Goal: Task Accomplishment & Management: Complete application form

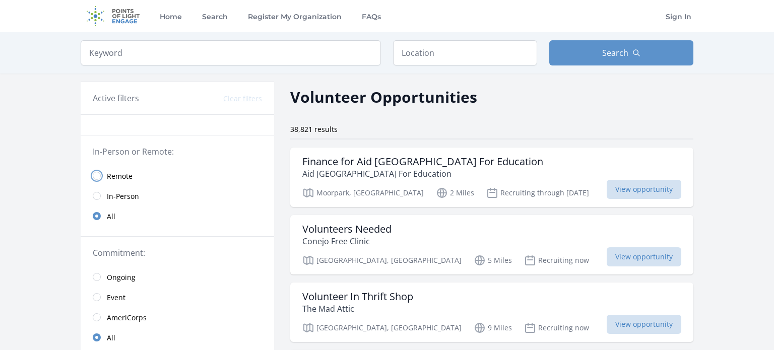
click at [93, 174] on input "radio" at bounding box center [97, 176] width 8 height 8
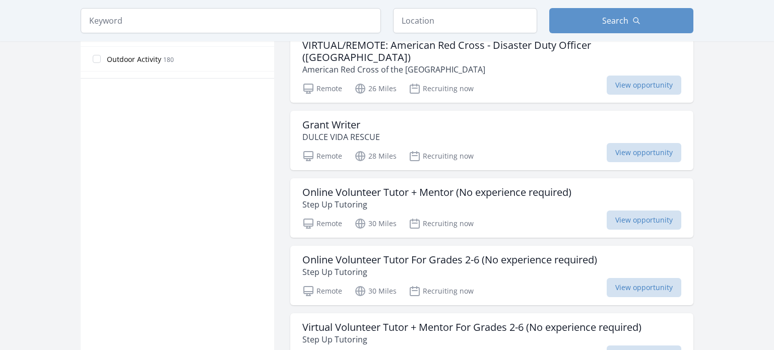
scroll to position [614, 0]
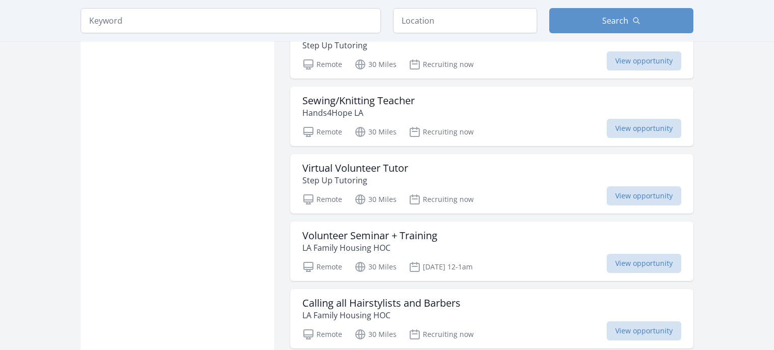
scroll to position [1622, 0]
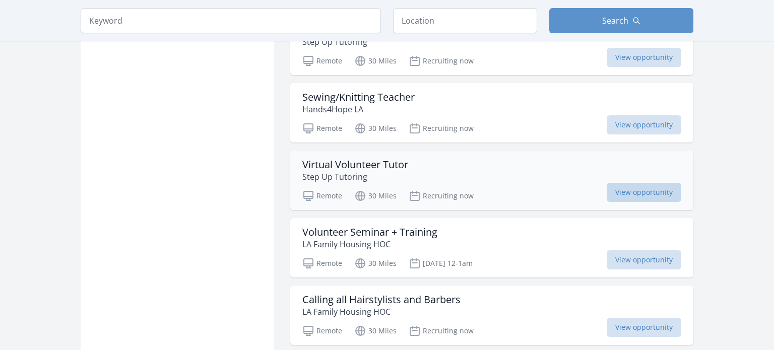
click at [632, 183] on span "View opportunity" at bounding box center [643, 192] width 75 height 19
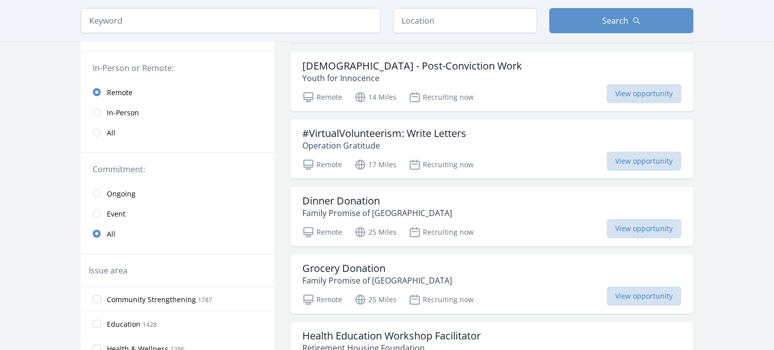
scroll to position [98, 0]
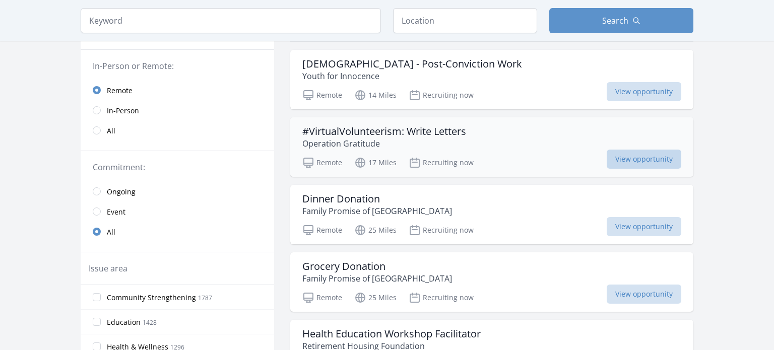
click at [653, 164] on span "View opportunity" at bounding box center [643, 159] width 75 height 19
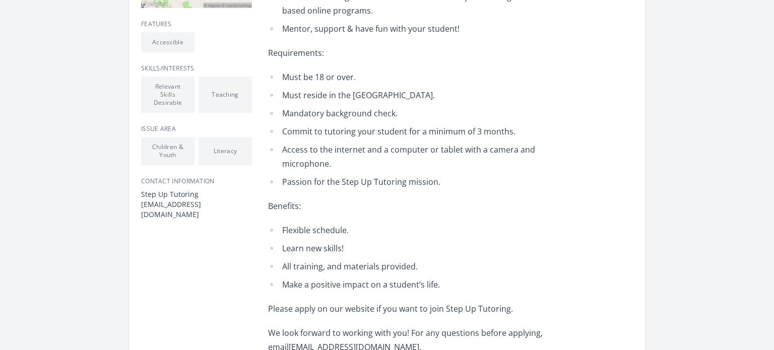
scroll to position [363, 0]
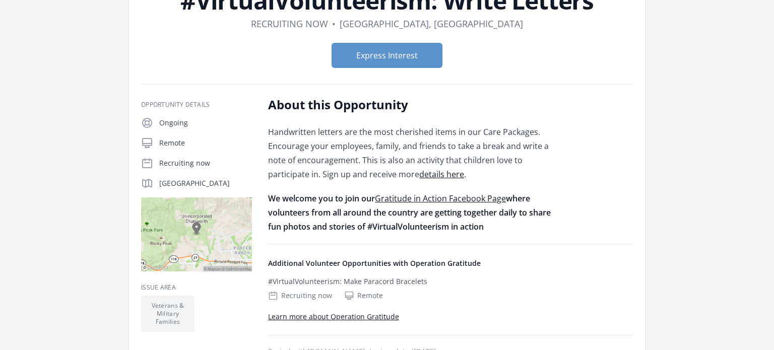
scroll to position [91, 0]
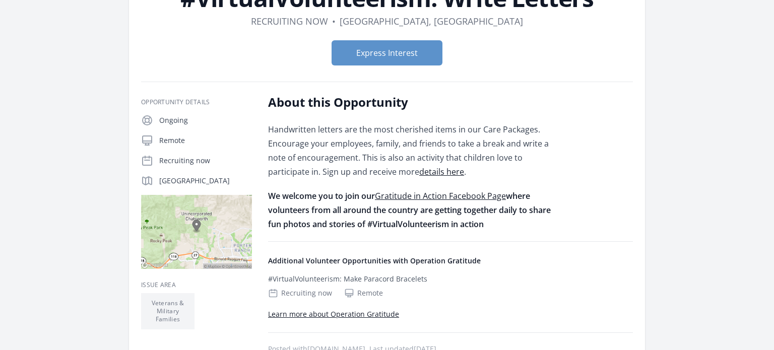
click at [419, 174] on link "details here" at bounding box center [441, 171] width 45 height 11
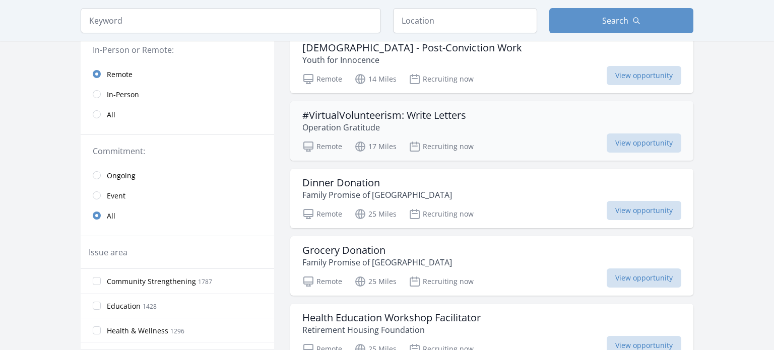
scroll to position [114, 0]
click at [95, 179] on link "Ongoing" at bounding box center [177, 175] width 193 height 20
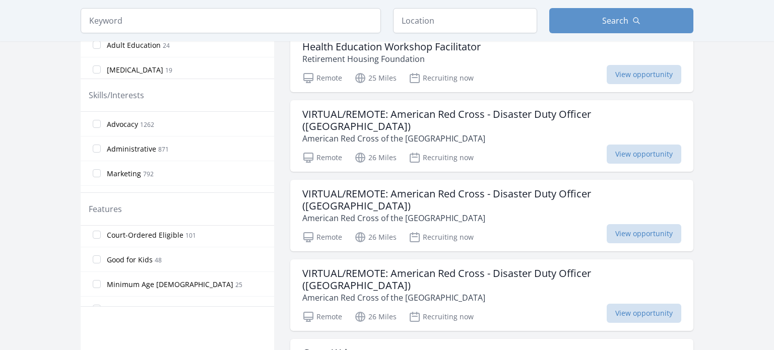
scroll to position [179, 0]
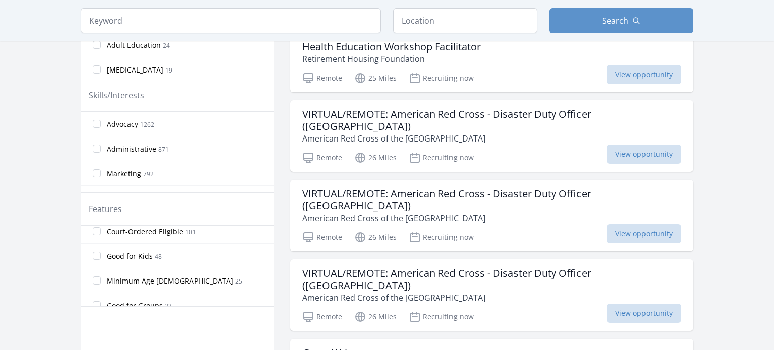
click at [141, 257] on span "Good for Kids" at bounding box center [130, 256] width 46 height 10
click at [101, 257] on input "Good for Kids 48" at bounding box center [97, 256] width 8 height 8
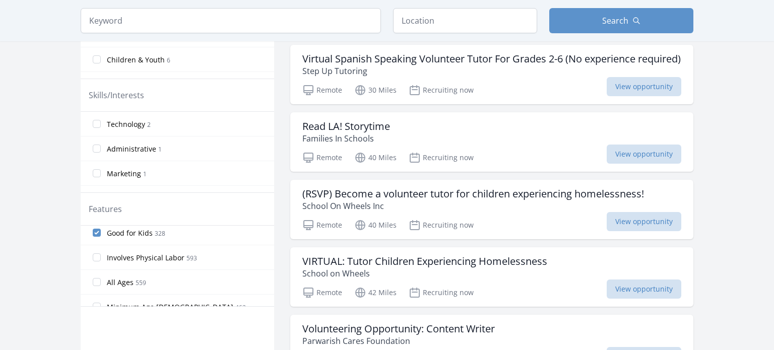
scroll to position [0, 0]
click at [92, 236] on label "Good for Kids 328" at bounding box center [177, 238] width 193 height 20
click at [93, 236] on input "Good for Kids 328" at bounding box center [97, 238] width 8 height 8
click at [98, 237] on input "Good for Kids 328" at bounding box center [97, 238] width 8 height 8
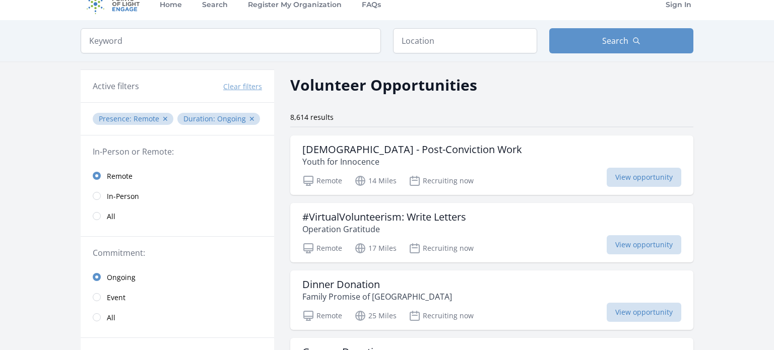
scroll to position [10, 0]
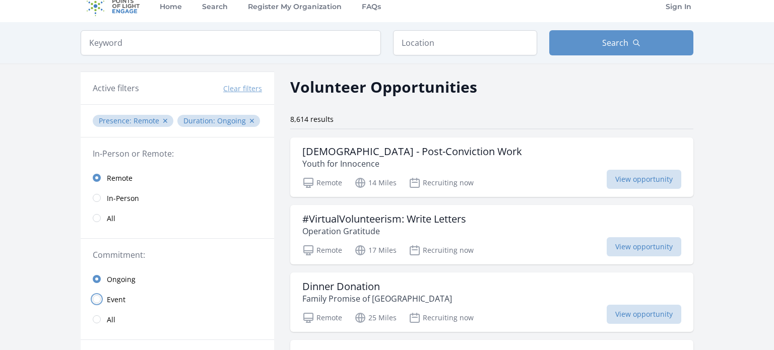
click at [94, 301] on input "radio" at bounding box center [97, 299] width 8 height 8
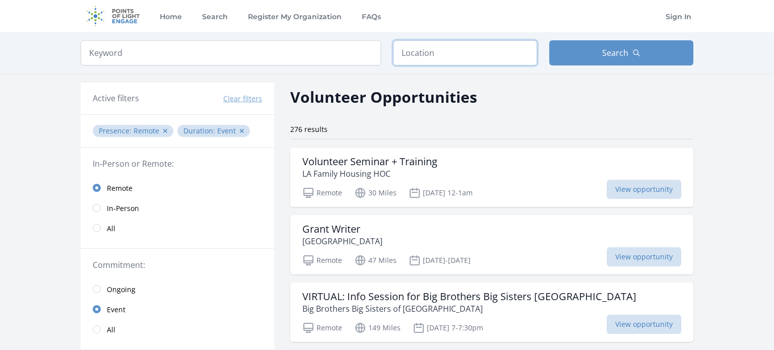
click at [463, 50] on input "text" at bounding box center [465, 52] width 144 height 25
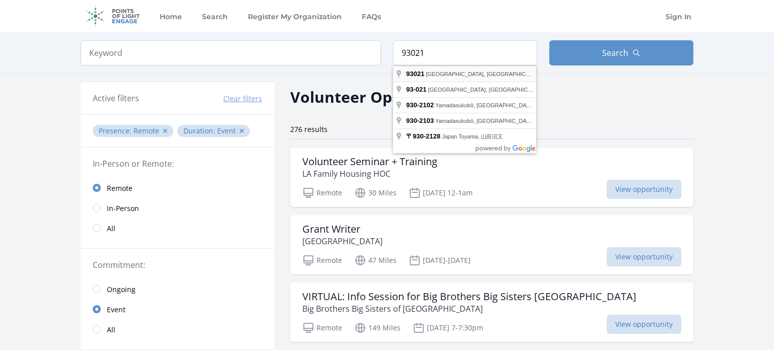
type input "Moorpark, CA 93021, USA"
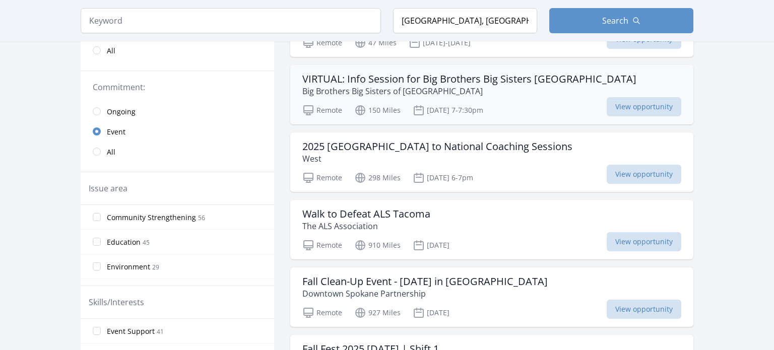
scroll to position [221, 0]
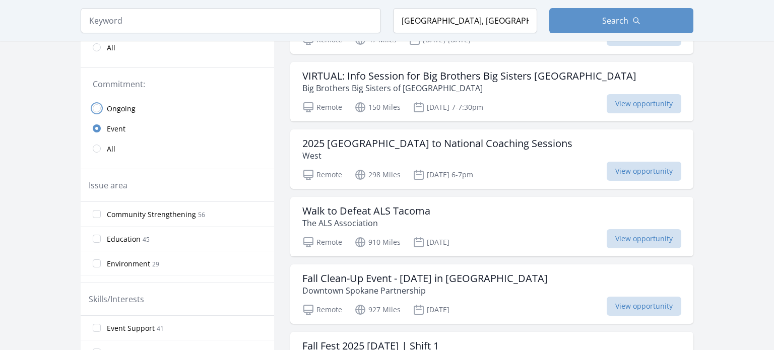
click at [96, 110] on input "radio" at bounding box center [97, 108] width 8 height 8
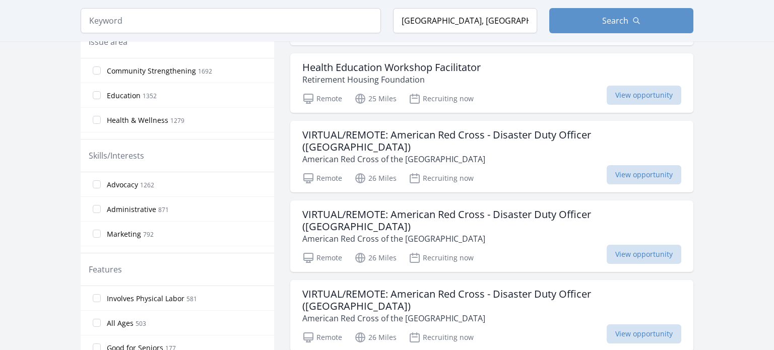
scroll to position [366, 0]
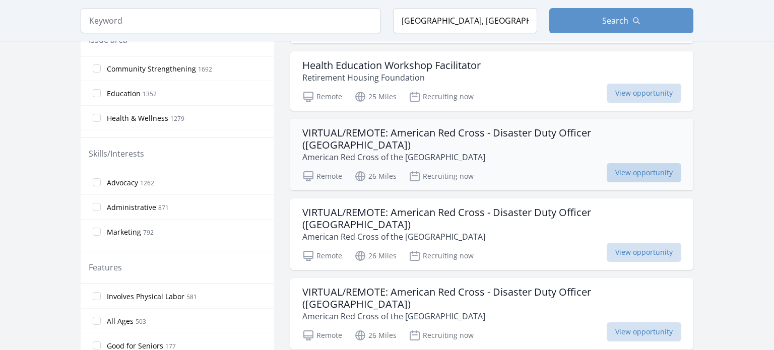
click at [638, 163] on span "View opportunity" at bounding box center [643, 172] width 75 height 19
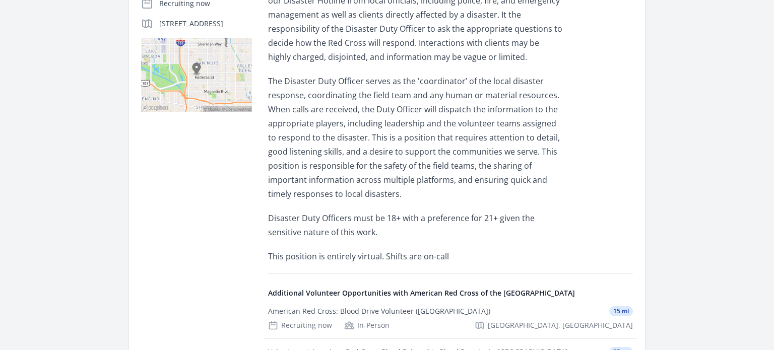
scroll to position [299, 0]
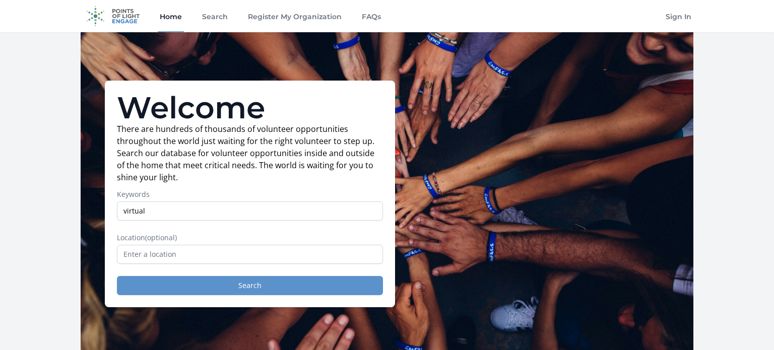
type input "virtual"
click at [241, 286] on button "Search" at bounding box center [250, 285] width 266 height 19
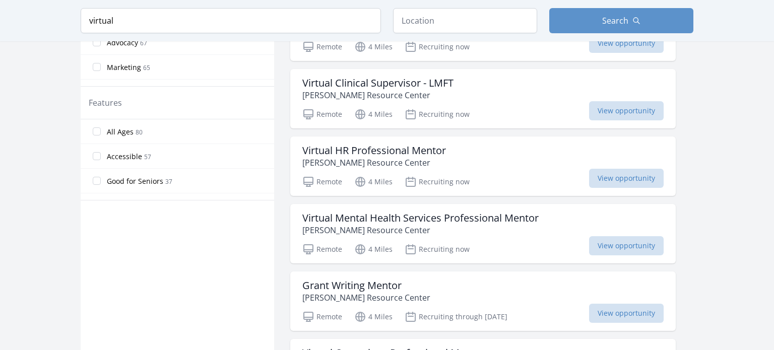
scroll to position [607, 0]
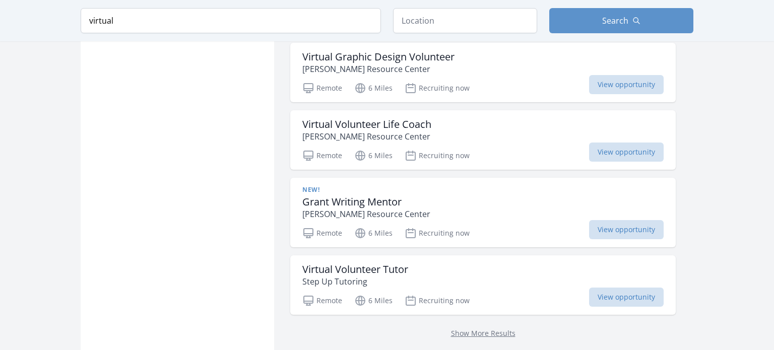
scroll to position [2545, 0]
